Goal: Complete application form: Complete application form

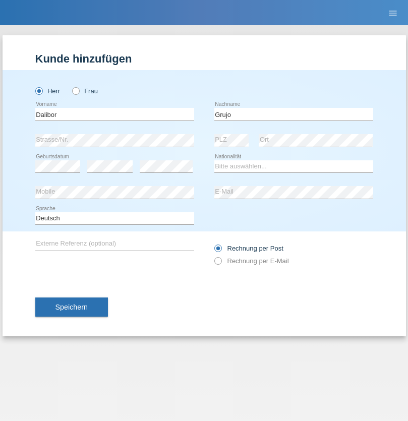
type input "Grujo"
select select "HR"
select select "C"
select select "10"
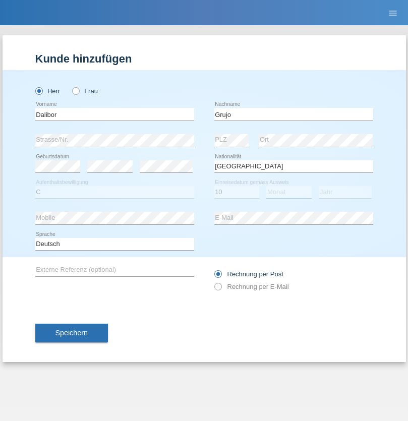
select select "10"
select select "2021"
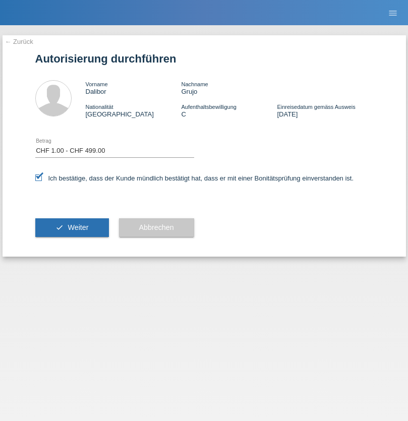
select select "1"
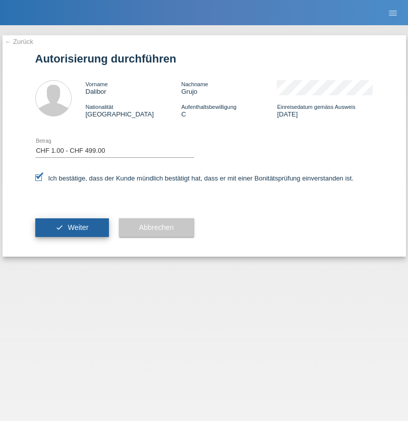
click at [72, 227] on span "Weiter" at bounding box center [78, 227] width 21 height 8
